Goal: Ask a question: Seek information or help from site administrators or community

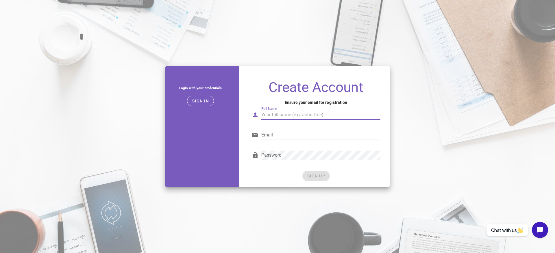
click at [276, 115] on input "Full Name" at bounding box center [320, 114] width 119 height 9
type input "Marc McNatt"
type input "marc.mcnatt@icloud.com"
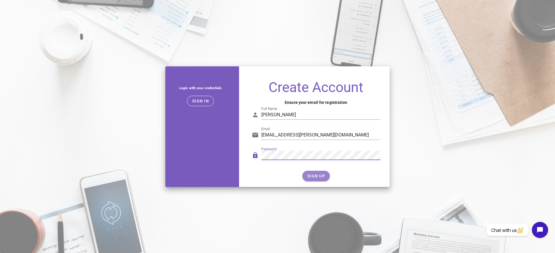
click at [314, 179] on button "SIGN UP" at bounding box center [315, 176] width 27 height 10
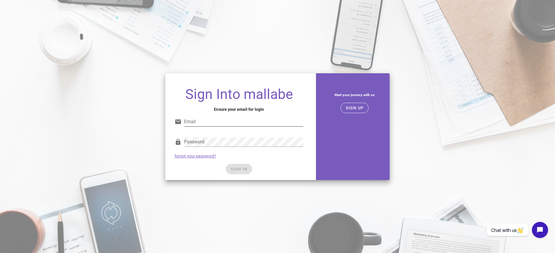
click at [198, 121] on input "Email" at bounding box center [243, 121] width 119 height 9
type input "marc.mcnatt@icloud.com"
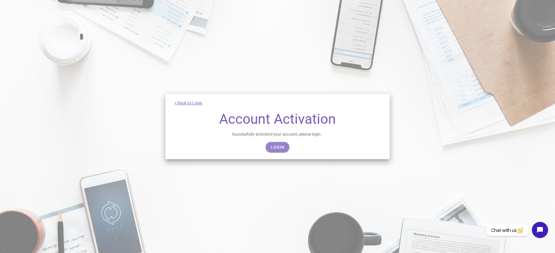
click at [281, 151] on link "Login" at bounding box center [277, 147] width 23 height 10
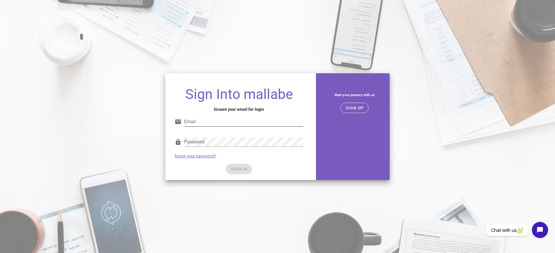
click at [211, 119] on input "Email" at bounding box center [243, 121] width 119 height 9
type input "[EMAIL_ADDRESS][PERSON_NAME][DOMAIN_NAME]"
click at [199, 142] on div "Password" at bounding box center [243, 142] width 119 height 9
click at [179, 142] on div "Password" at bounding box center [239, 143] width 129 height 19
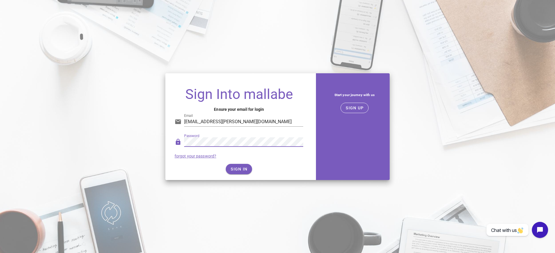
click at [297, 172] on div "SIGN IN" at bounding box center [239, 169] width 129 height 10
click at [241, 171] on span "SIGN IN" at bounding box center [238, 169] width 17 height 5
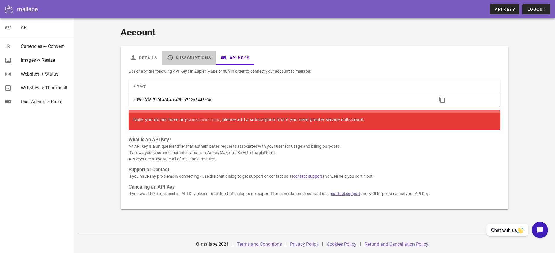
click at [194, 59] on link "Subscriptions" at bounding box center [189, 58] width 54 height 14
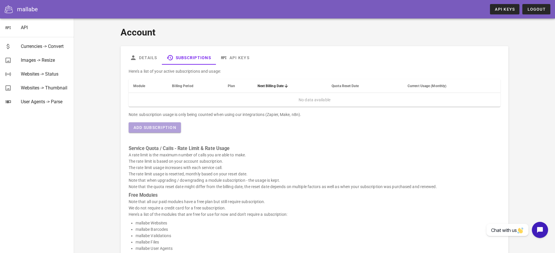
click at [159, 129] on span "Add Subscription" at bounding box center [154, 127] width 43 height 5
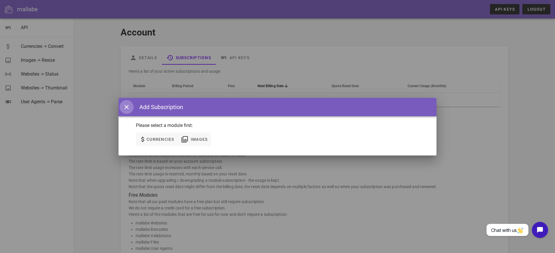
click at [126, 109] on icon "button" at bounding box center [126, 107] width 7 height 7
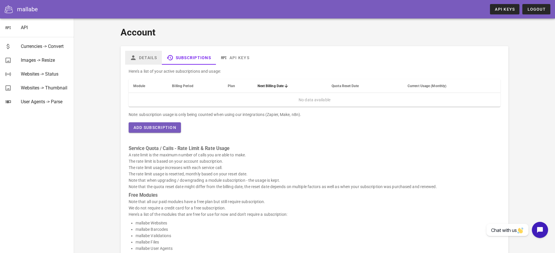
click at [147, 58] on link "Details" at bounding box center [143, 58] width 37 height 14
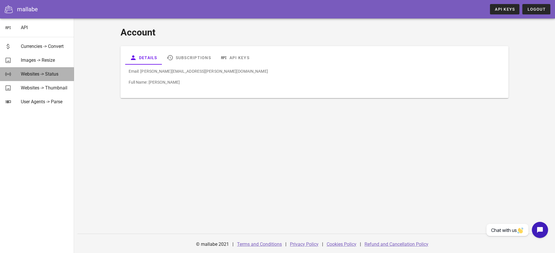
click at [33, 73] on div "Websites -> Status" at bounding box center [45, 73] width 49 height 5
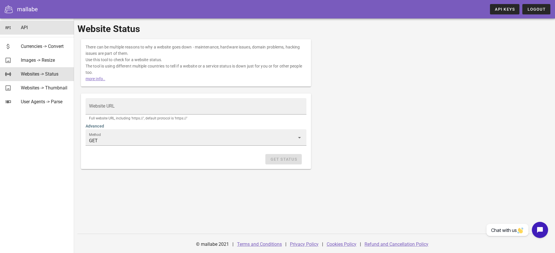
click at [25, 29] on div "API" at bounding box center [45, 27] width 49 height 5
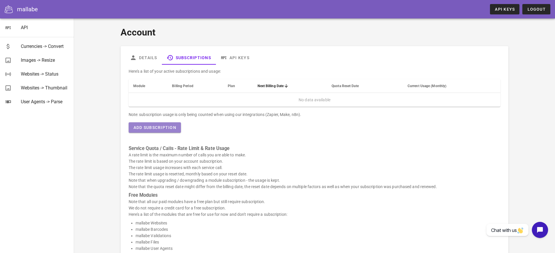
click at [172, 128] on span "Add Subscription" at bounding box center [154, 127] width 43 height 5
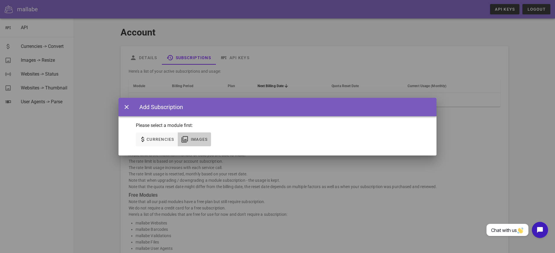
click at [196, 138] on span "Images" at bounding box center [198, 139] width 17 height 5
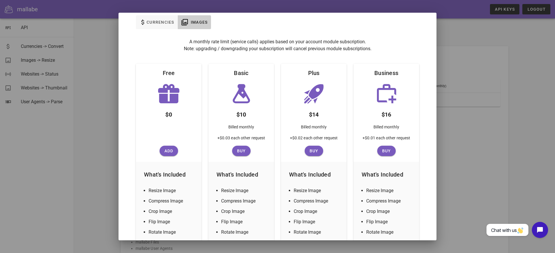
scroll to position [33, 0]
click at [170, 152] on span "Add" at bounding box center [169, 150] width 14 height 5
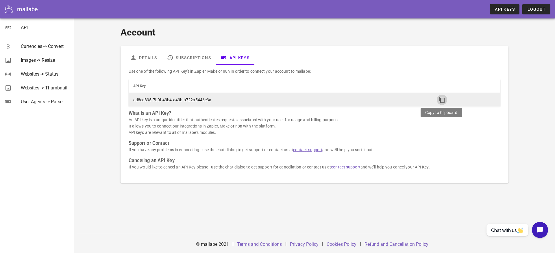
click at [441, 98] on icon "button" at bounding box center [441, 99] width 7 height 7
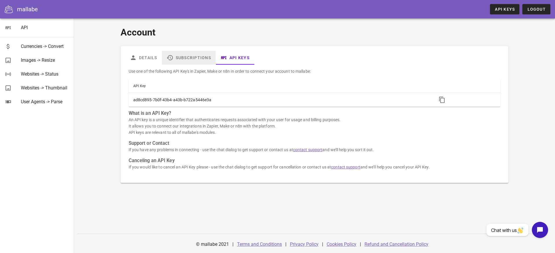
click at [197, 57] on link "Subscriptions" at bounding box center [189, 58] width 54 height 14
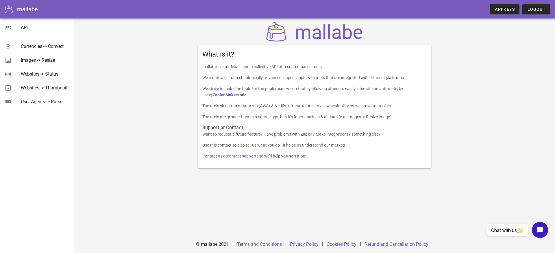
click at [11, 12] on icon at bounding box center [9, 9] width 8 height 8
click at [8, 27] on icon at bounding box center [8, 27] width 7 height 7
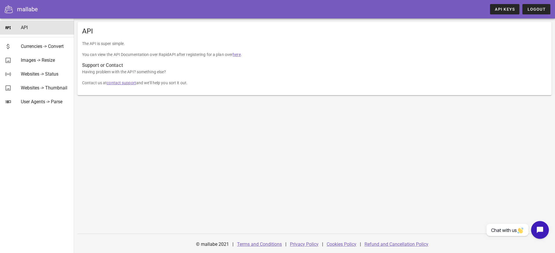
click at [537, 231] on icon "Open chat widget" at bounding box center [540, 230] width 6 height 6
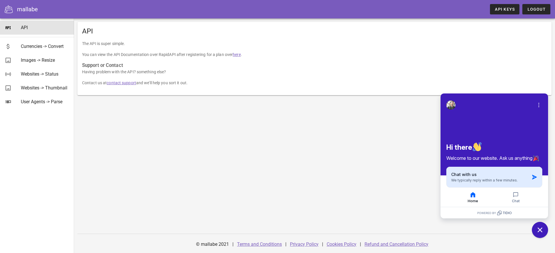
click at [475, 177] on div "Chat with us We typically reply within a few minutes." at bounding box center [490, 177] width 78 height 11
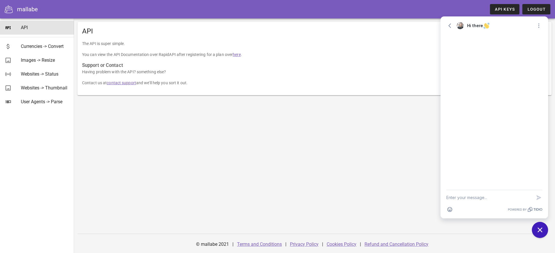
click at [464, 197] on textarea "New message" at bounding box center [489, 197] width 86 height 15
type textarea "how do i connect to zapier"
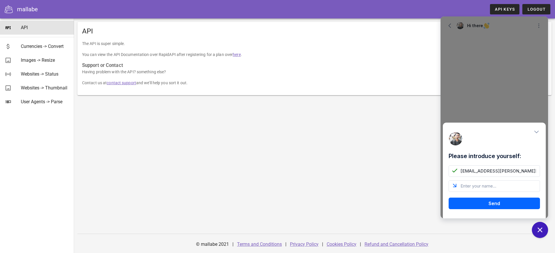
type input "marc.mcnatt@icloud.com"
type input "marc"
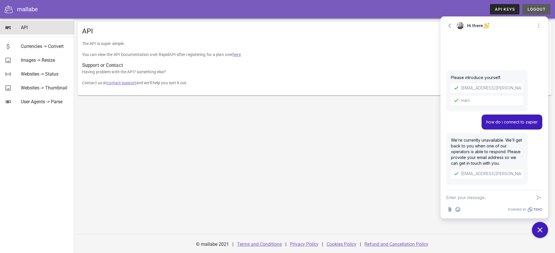
click at [533, 8] on span "Logout" at bounding box center [536, 9] width 19 height 5
